Goal: Navigation & Orientation: Go to known website

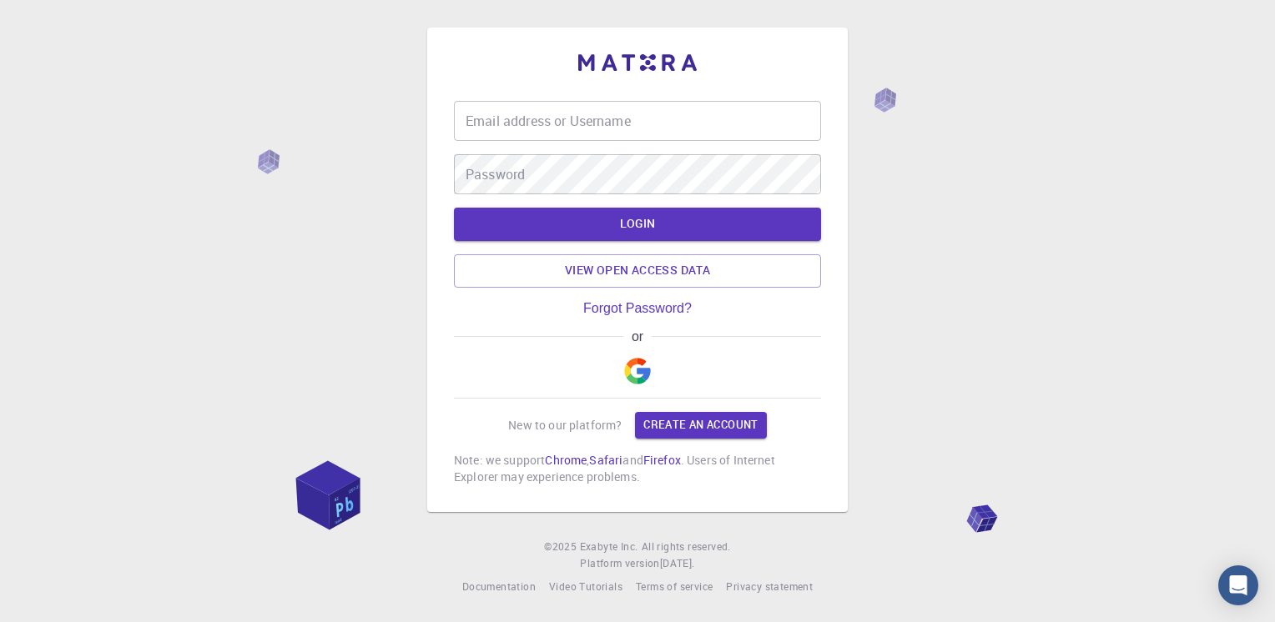
click at [642, 370] on img "button" at bounding box center [637, 371] width 27 height 27
click at [645, 369] on img "button" at bounding box center [637, 371] width 27 height 27
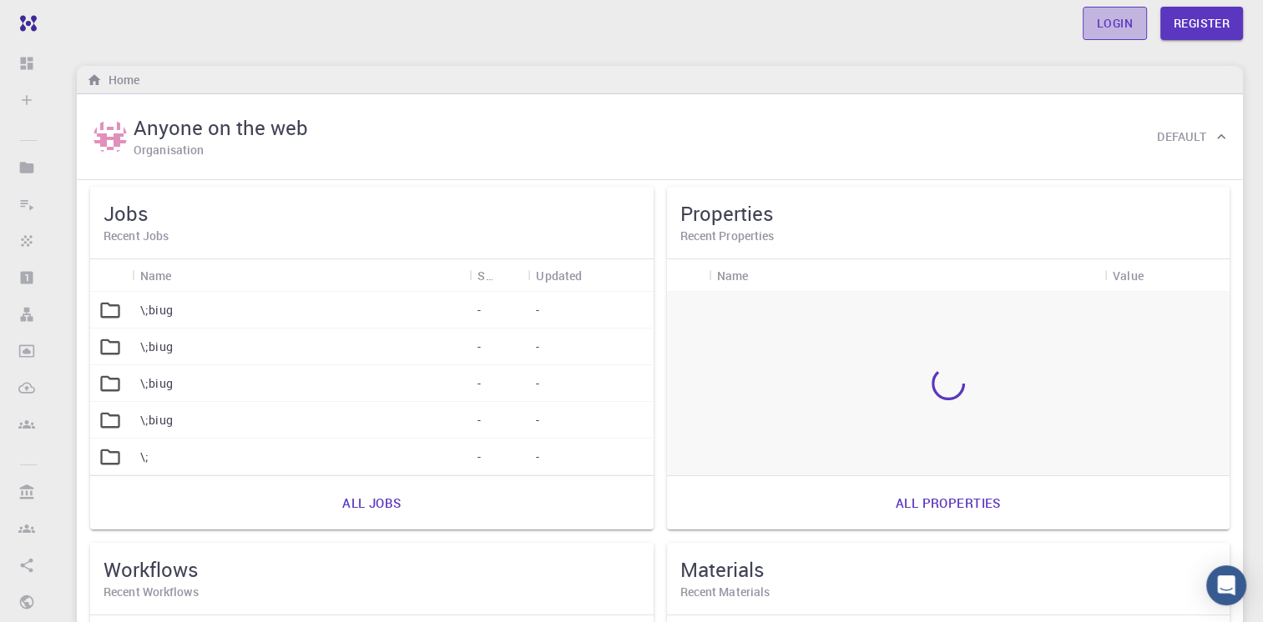
click at [1109, 19] on link "Login" at bounding box center [1114, 23] width 64 height 33
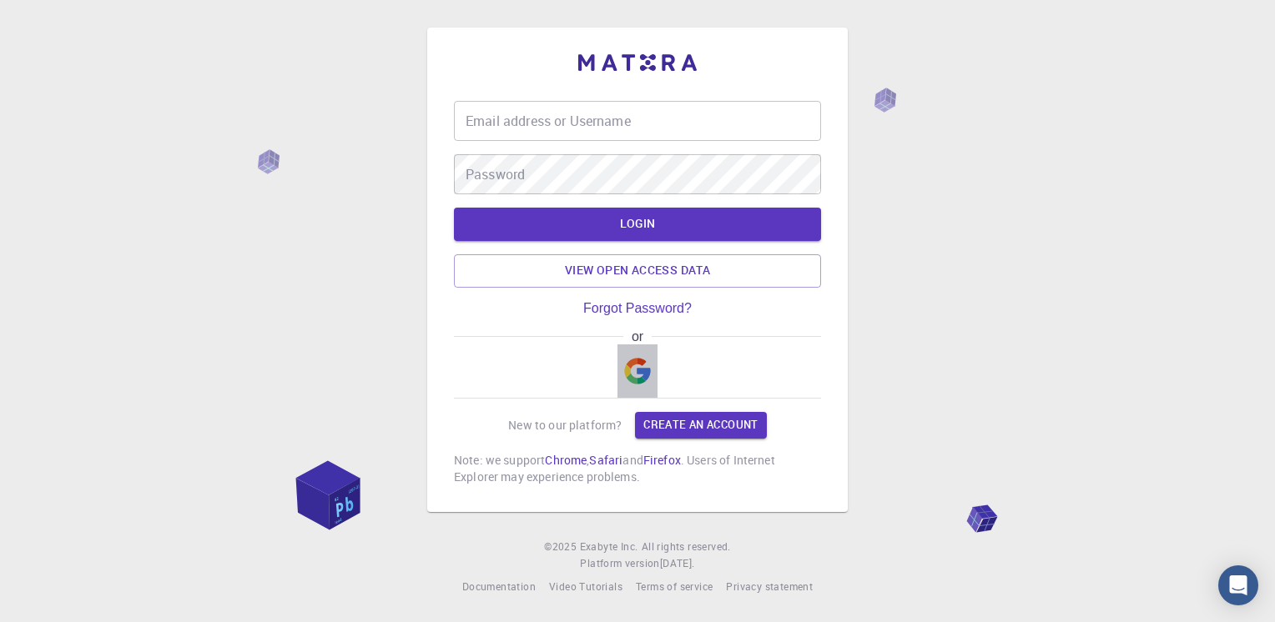
click at [641, 367] on img "button" at bounding box center [637, 371] width 27 height 27
